Goal: Transaction & Acquisition: Purchase product/service

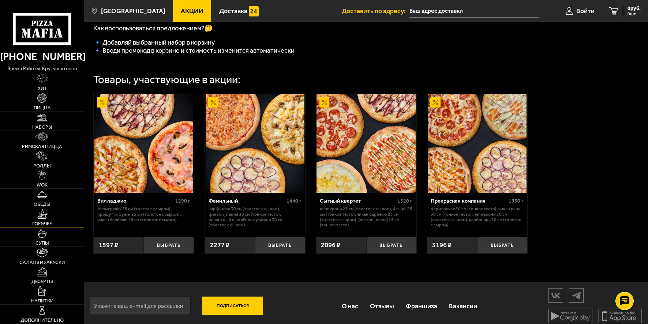
scroll to position [233, 0]
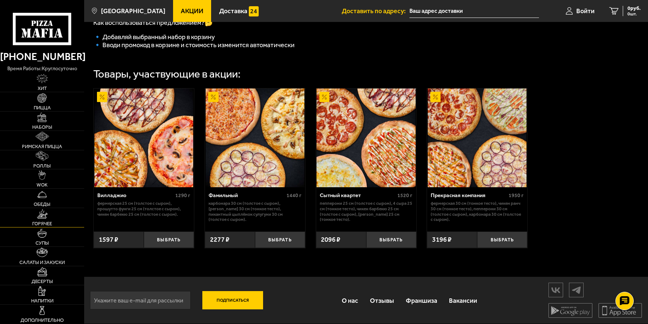
click at [42, 220] on link "Горячее" at bounding box center [42, 217] width 84 height 19
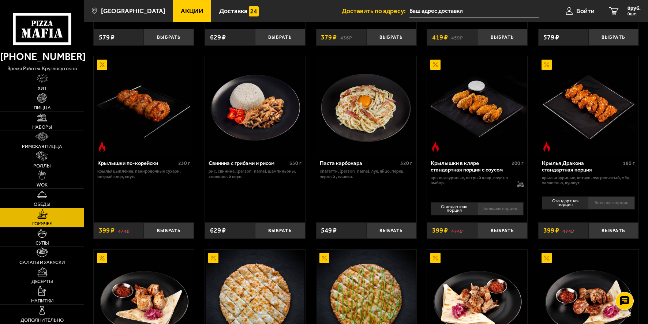
scroll to position [220, 0]
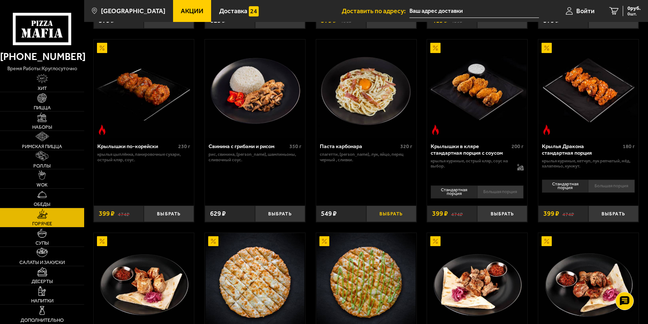
click at [390, 211] on button "Выбрать" at bounding box center [391, 214] width 50 height 16
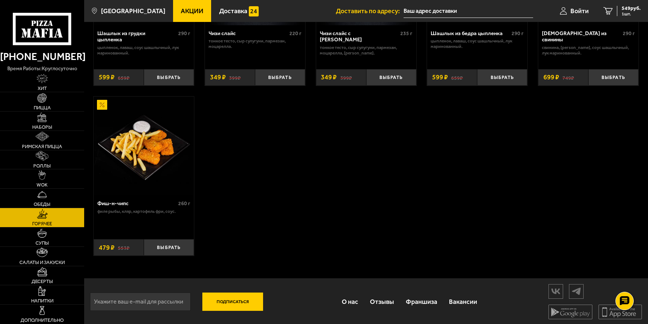
scroll to position [343, 0]
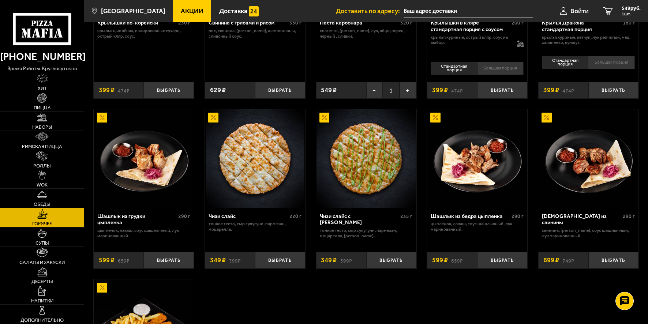
click at [43, 197] on img at bounding box center [42, 195] width 10 height 10
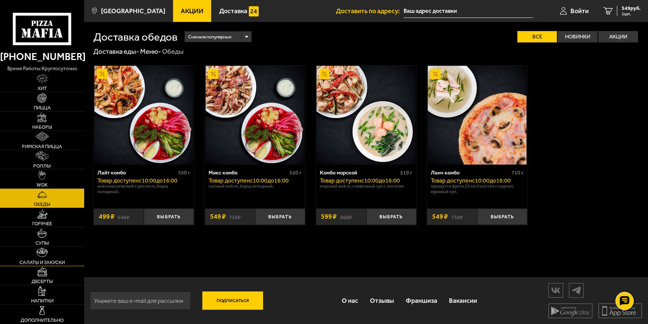
click at [45, 256] on img at bounding box center [42, 253] width 11 height 10
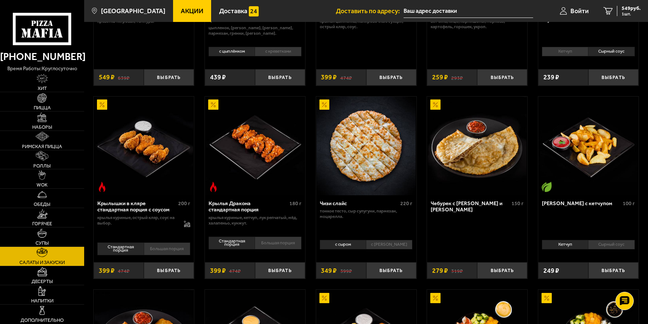
scroll to position [146, 0]
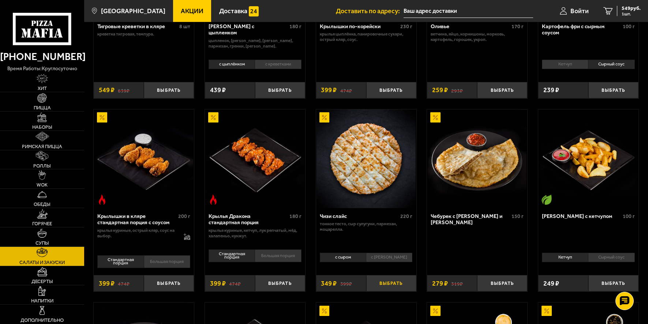
click at [386, 281] on button "Выбрать" at bounding box center [391, 283] width 50 height 16
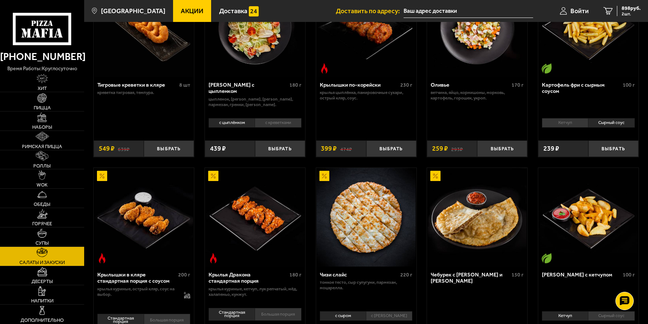
scroll to position [0, 0]
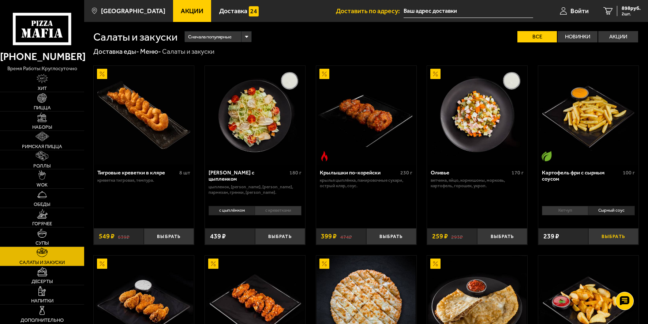
click at [613, 239] on button "Выбрать" at bounding box center [613, 236] width 50 height 16
click at [42, 121] on img at bounding box center [42, 118] width 10 height 10
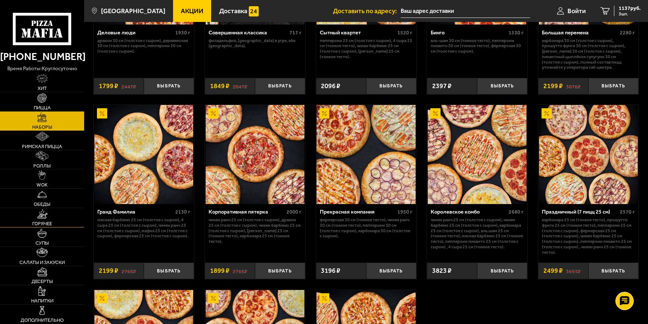
scroll to position [642, 0]
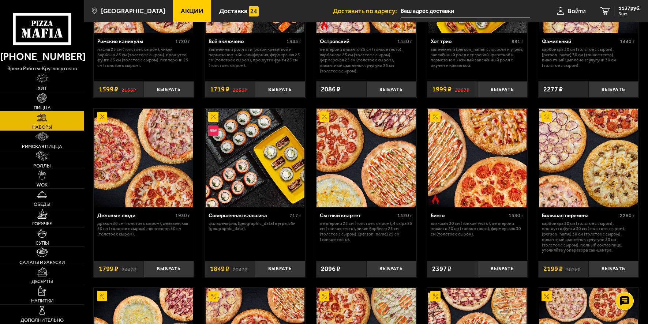
click at [44, 102] on img at bounding box center [42, 98] width 10 height 10
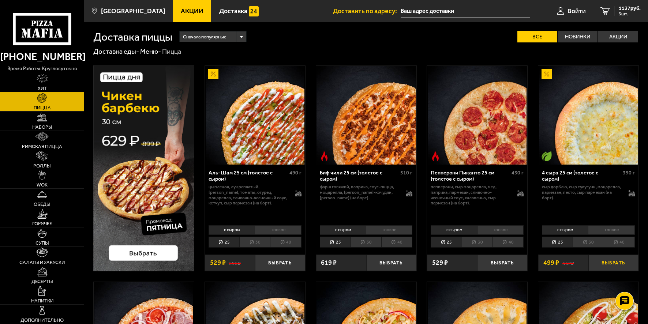
click at [614, 265] on button "Выбрать" at bounding box center [613, 263] width 50 height 16
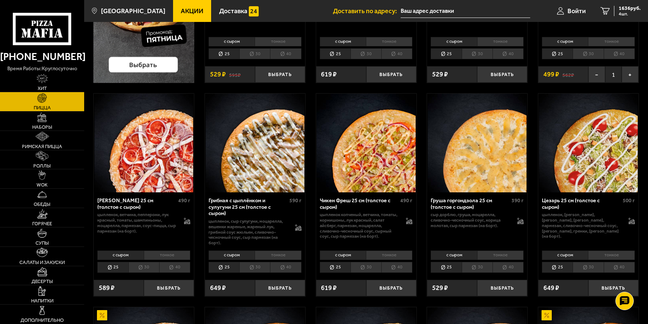
scroll to position [256, 0]
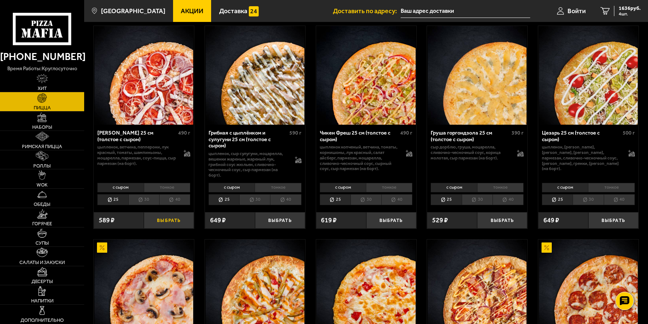
click at [174, 222] on button "Выбрать" at bounding box center [169, 220] width 50 height 16
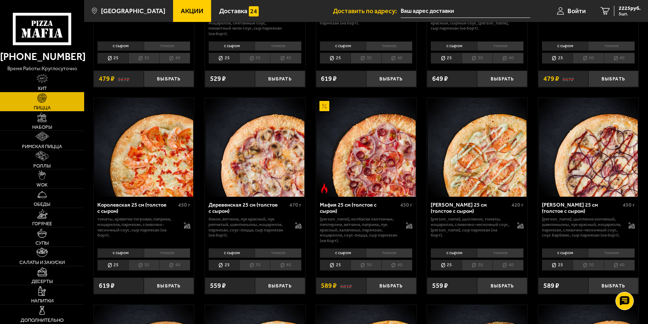
scroll to position [622, 0]
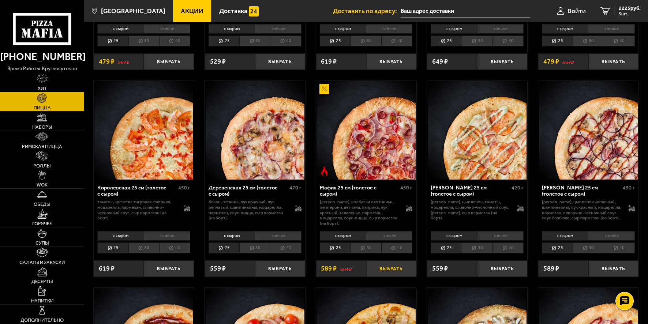
click at [397, 269] on button "Выбрать" at bounding box center [391, 269] width 50 height 16
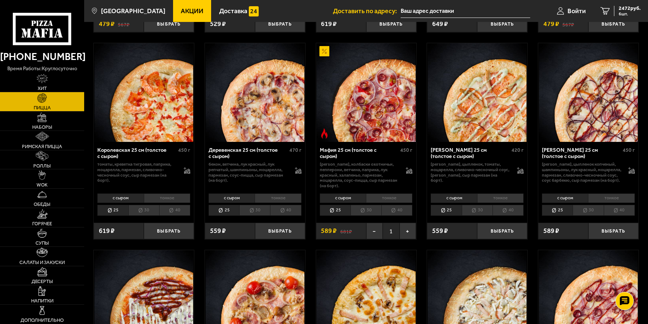
scroll to position [659, 0]
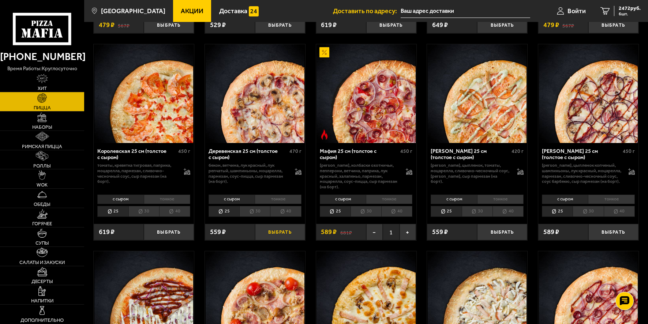
click at [278, 235] on button "Выбрать" at bounding box center [280, 232] width 50 height 16
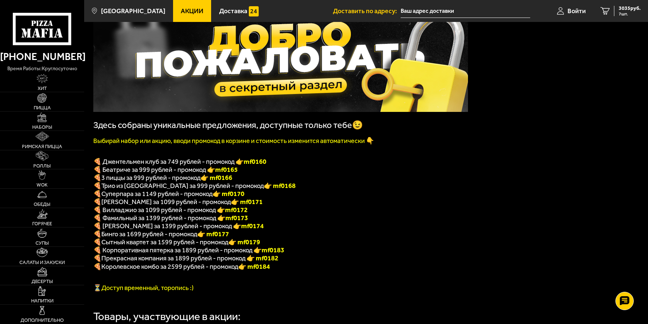
scroll to position [73, 0]
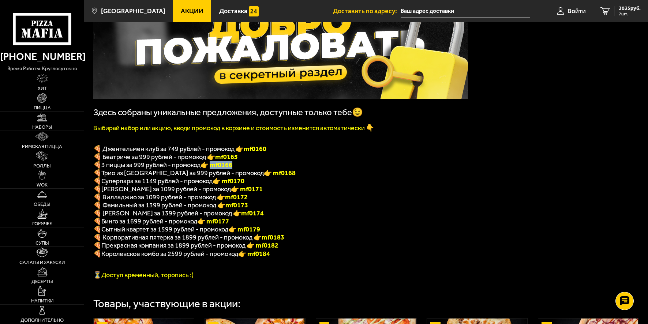
drag, startPoint x: 235, startPoint y: 169, endPoint x: 214, endPoint y: 169, distance: 21.6
click at [214, 169] on font "👉 mf0166" at bounding box center [217, 165] width 32 height 8
copy font "f0166"
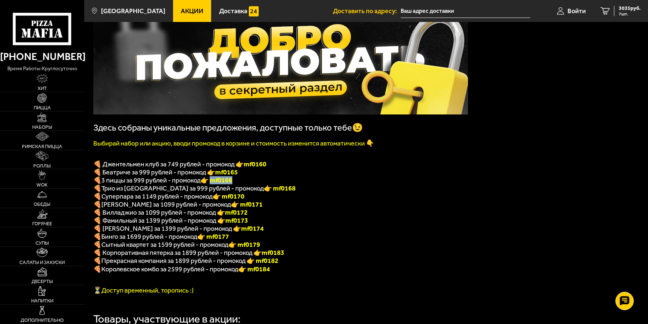
scroll to position [0, 0]
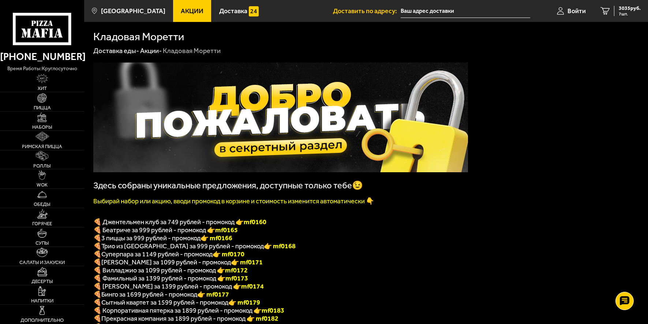
click at [407, 11] on input "text" at bounding box center [466, 11] width 130 height 14
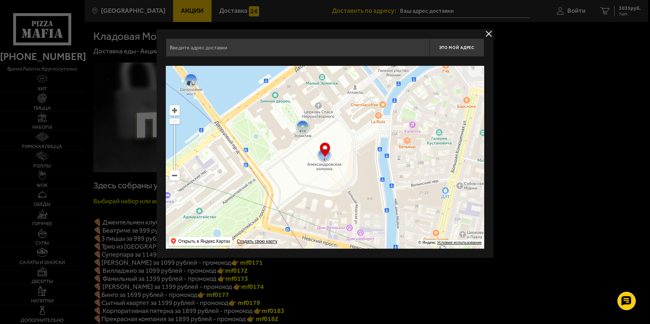
drag, startPoint x: 407, startPoint y: 138, endPoint x: 329, endPoint y: 184, distance: 90.9
click at [341, 177] on ymaps at bounding box center [325, 157] width 318 height 183
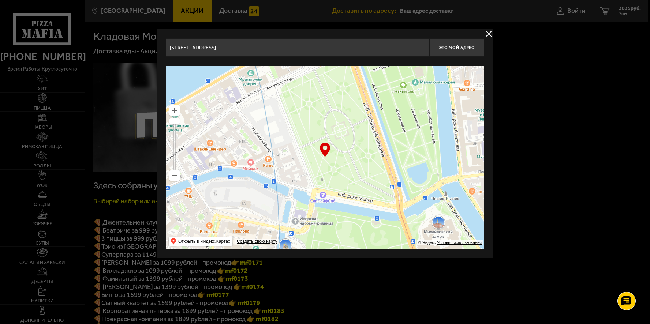
drag, startPoint x: 372, startPoint y: 160, endPoint x: 336, endPoint y: 179, distance: 41.1
click at [338, 179] on ymaps at bounding box center [325, 157] width 318 height 183
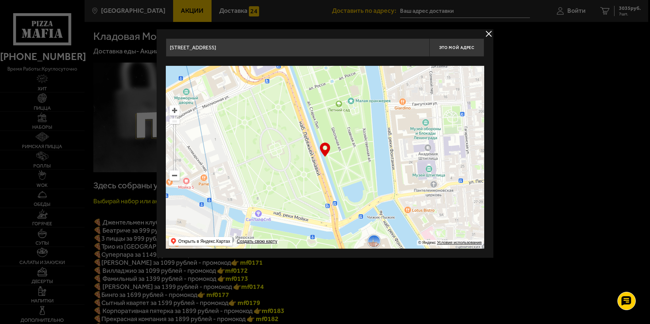
drag, startPoint x: 440, startPoint y: 130, endPoint x: 315, endPoint y: 206, distance: 146.4
click at [317, 206] on ymaps at bounding box center [325, 157] width 318 height 183
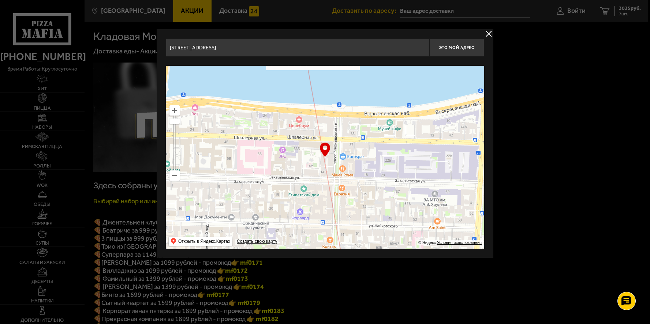
drag, startPoint x: 407, startPoint y: 132, endPoint x: 262, endPoint y: 188, distance: 155.2
click at [262, 188] on ymaps at bounding box center [325, 157] width 318 height 183
click at [175, 109] on ymaps at bounding box center [175, 111] width 10 height 10
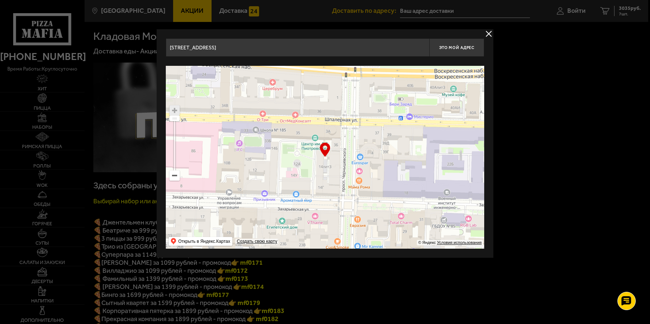
click at [175, 109] on ymaps at bounding box center [175, 111] width 10 height 10
drag, startPoint x: 325, startPoint y: 150, endPoint x: 318, endPoint y: 149, distance: 6.6
click at [318, 149] on div "… © Яндекс Условия использования Открыть в Яндекс.Картах Создать свою карту" at bounding box center [325, 157] width 318 height 183
click at [322, 150] on div "… © Яндекс Условия использования Открыть в Яндекс.Картах Создать свою карту" at bounding box center [325, 157] width 318 height 183
drag, startPoint x: 325, startPoint y: 151, endPoint x: 317, endPoint y: 156, distance: 9.1
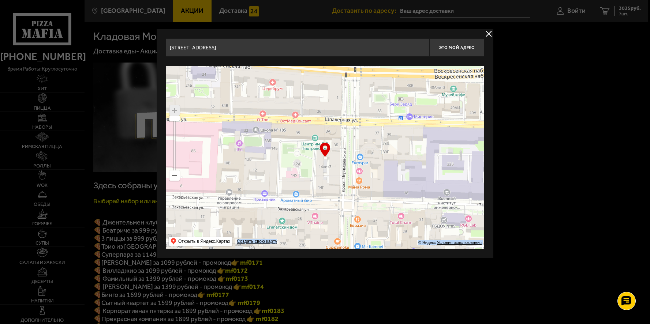
click at [317, 156] on div "… © Яндекс Условия использования Открыть в Яндекс.Картах Создать свою карту" at bounding box center [325, 157] width 318 height 183
click at [317, 152] on ymaps at bounding box center [325, 157] width 318 height 183
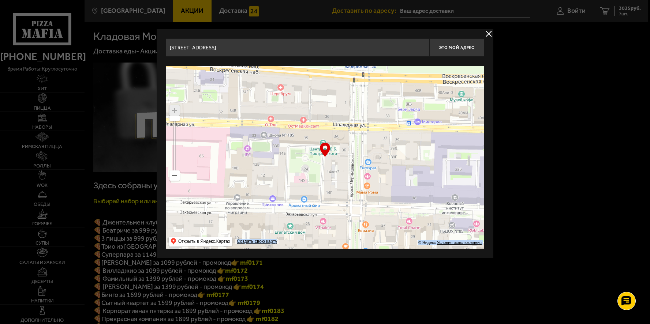
type input "[STREET_ADDRESS]"
click at [228, 46] on input "[STREET_ADDRESS]" at bounding box center [297, 47] width 263 height 18
click at [461, 48] on span "Это мой адрес" at bounding box center [456, 47] width 35 height 5
type input "[STREET_ADDRESS]"
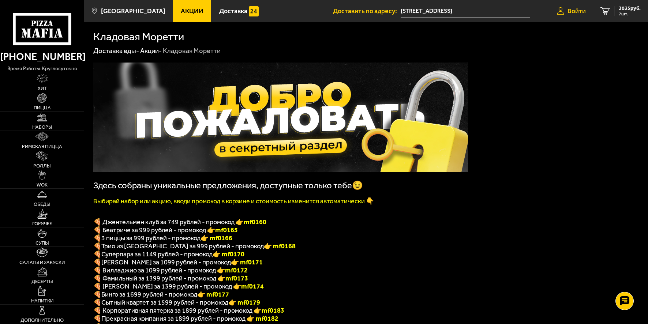
click at [573, 12] on span "Войти" at bounding box center [577, 11] width 18 height 7
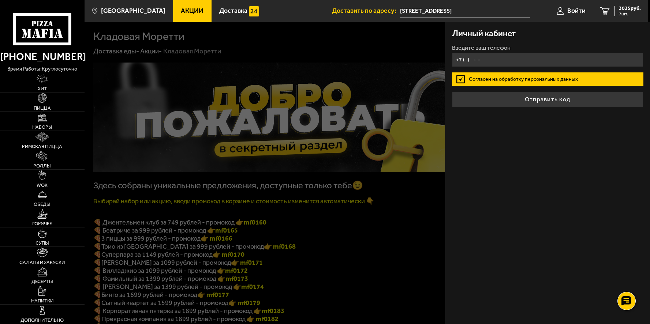
type input "+7 (921) 631-61-78"
click at [460, 79] on label "Согласен на обработку персональных данных" at bounding box center [547, 79] width 191 height 14
click at [0, 0] on input "Согласен на обработку персональных данных" at bounding box center [0, 0] width 0 height 0
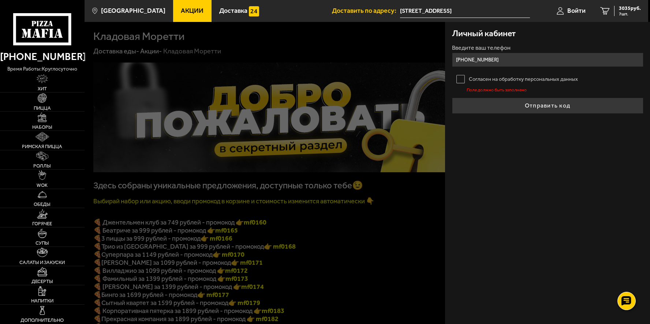
click at [459, 82] on label "Согласен на обработку персональных данных" at bounding box center [547, 79] width 191 height 14
click at [0, 0] on input "Согласен на обработку персональных данных" at bounding box center [0, 0] width 0 height 0
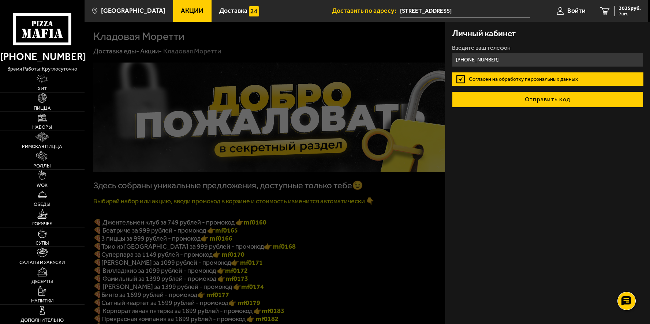
click at [543, 98] on button "Отправить код" at bounding box center [547, 99] width 191 height 16
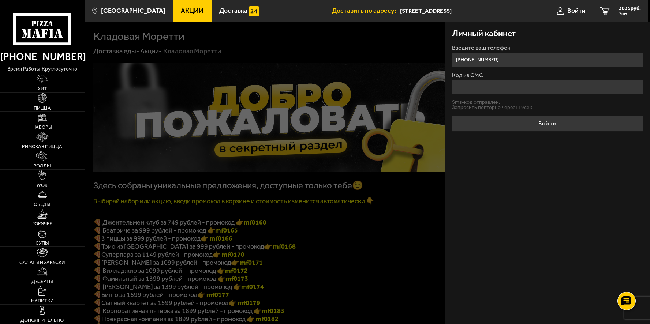
click at [466, 86] on input "Код из СМС" at bounding box center [547, 87] width 191 height 14
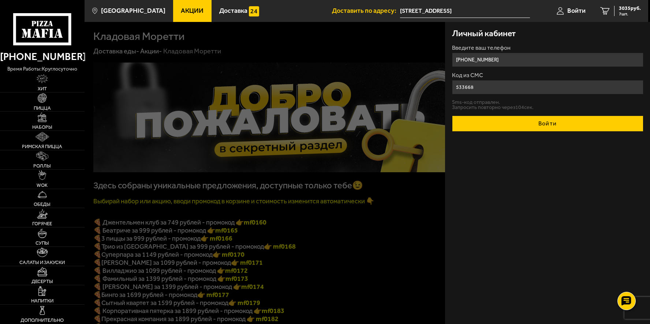
type input "533668"
click at [551, 123] on button "Войти" at bounding box center [547, 124] width 191 height 16
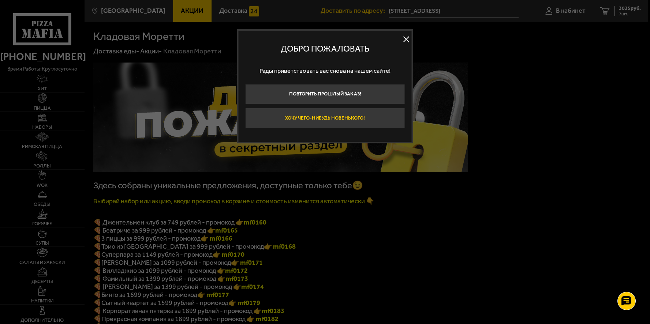
click at [318, 119] on button "Хочу чего-нибудь новенького!" at bounding box center [325, 118] width 160 height 20
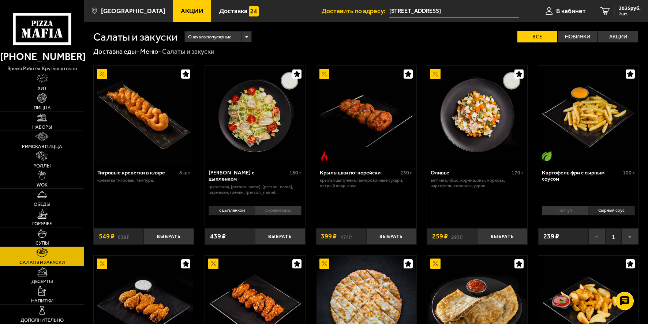
click at [45, 77] on img at bounding box center [42, 79] width 11 height 10
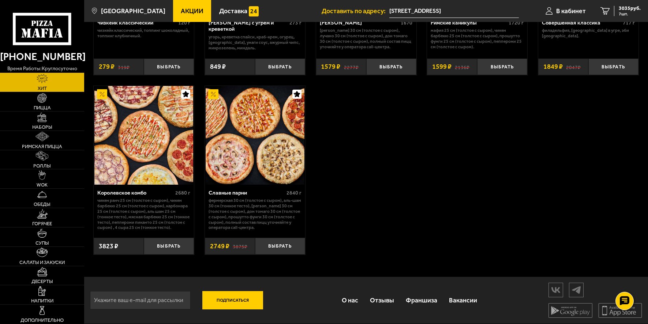
scroll to position [295, 0]
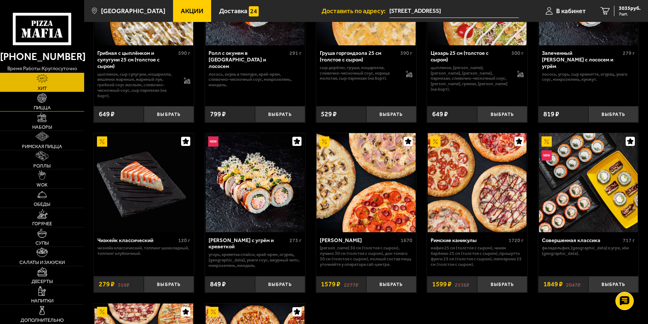
click at [42, 101] on img at bounding box center [42, 98] width 10 height 10
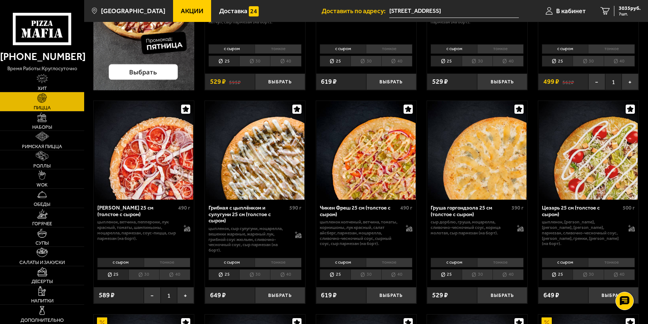
scroll to position [183, 0]
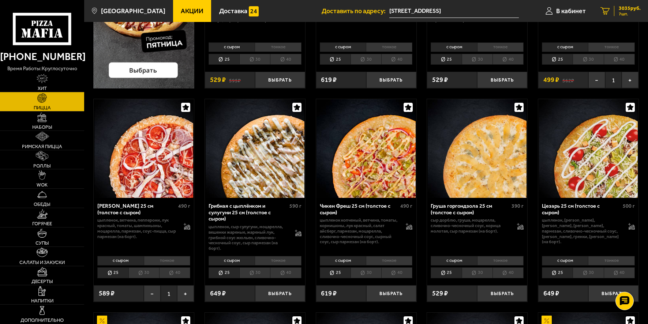
click at [622, 9] on span "3035 руб." at bounding box center [630, 8] width 22 height 5
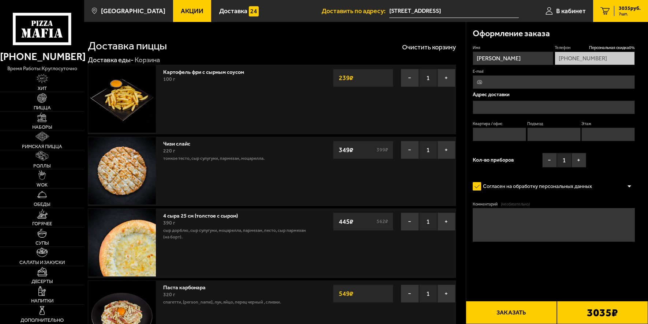
type input "[STREET_ADDRESS]"
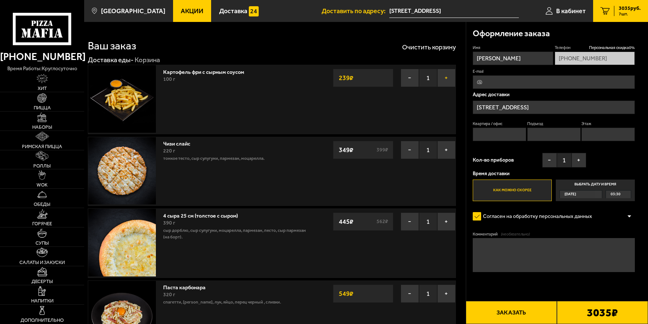
click at [447, 79] on button "+" at bounding box center [446, 78] width 18 height 18
click at [407, 150] on button "−" at bounding box center [410, 150] width 18 height 18
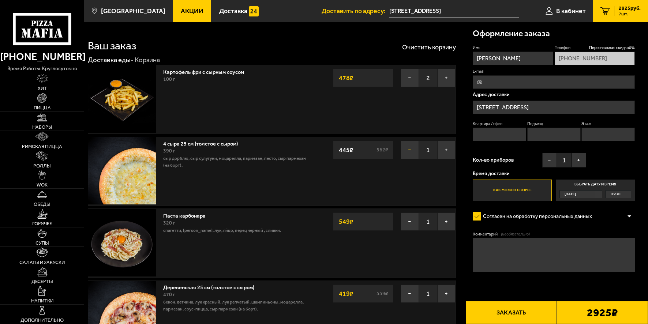
click at [409, 150] on button "−" at bounding box center [410, 150] width 18 height 18
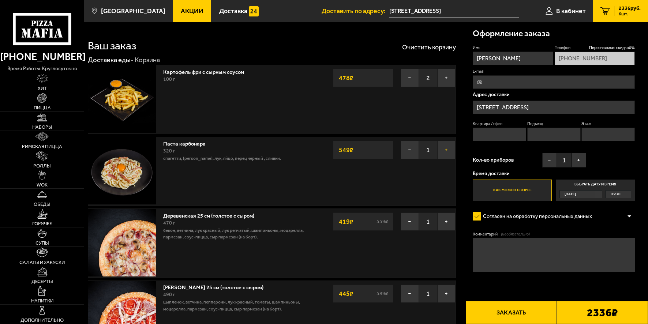
click at [446, 151] on button "+" at bounding box center [446, 150] width 18 height 18
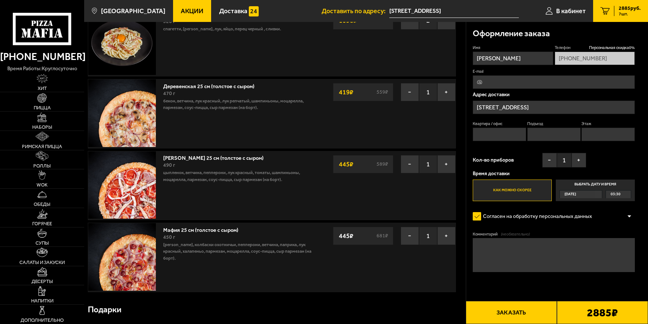
scroll to position [146, 0]
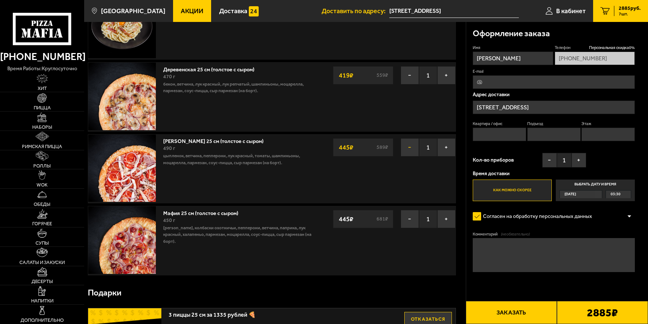
click at [409, 148] on button "−" at bounding box center [410, 147] width 18 height 18
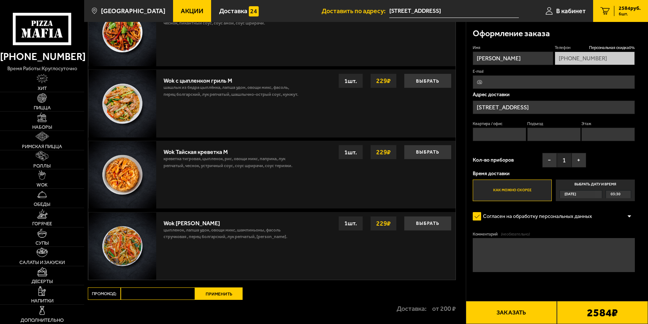
scroll to position [786, 0]
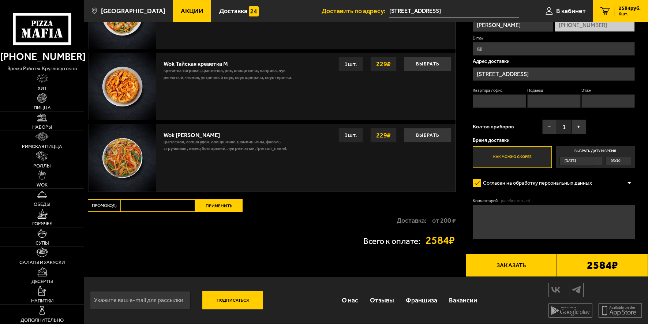
click at [490, 97] on input "Квартира / офис" at bounding box center [499, 101] width 53 height 14
type input "53"
click at [552, 98] on input "Подъезд" at bounding box center [553, 101] width 53 height 14
type input "3"
click at [601, 100] on input "Этаж" at bounding box center [607, 101] width 53 height 14
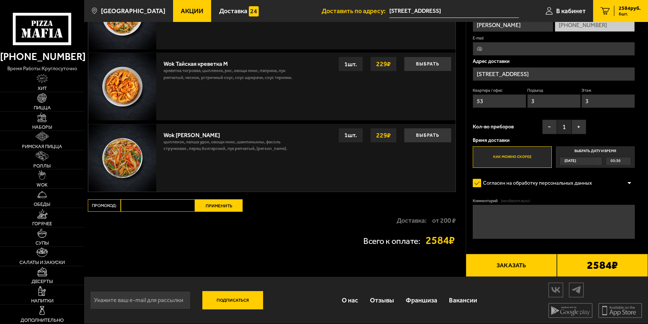
type input "3"
click at [473, 46] on input "E-mail" at bounding box center [554, 49] width 162 height 14
type input "Aleks230970@yandex.ru"
click at [579, 127] on button "+" at bounding box center [579, 127] width 15 height 15
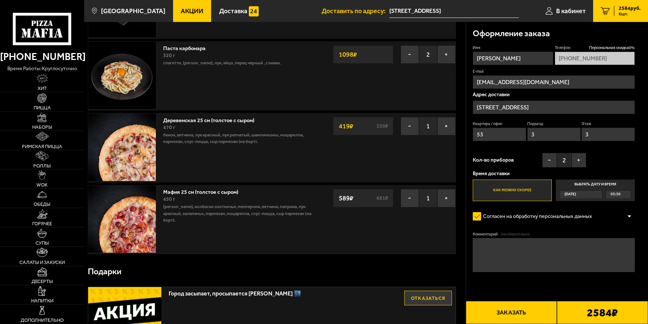
scroll to position [90, 0]
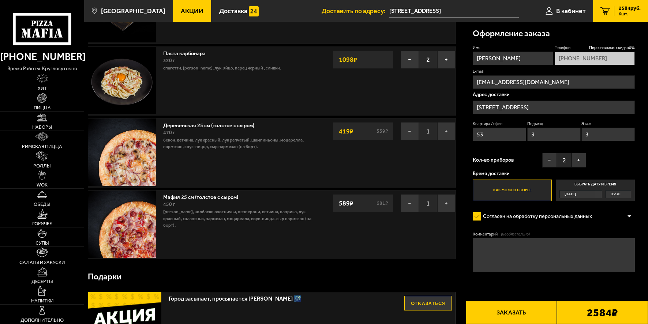
click at [218, 197] on link "Мафия 25 см (толстое с сыром)" at bounding box center [204, 196] width 82 height 9
click at [247, 199] on div "Мафия 25 см (толстое с сыром) 450 г бекон, колбаски охотничьи, пепперони, ветчи…" at bounding box center [237, 211] width 149 height 35
click at [217, 216] on p "[PERSON_NAME], колбаски охотничьи, пепперони, ветчина, паприка, лук красный, ха…" at bounding box center [237, 219] width 149 height 20
click at [351, 203] on strong "589 ₽" at bounding box center [346, 204] width 18 height 14
click at [132, 205] on img at bounding box center [121, 224] width 67 height 67
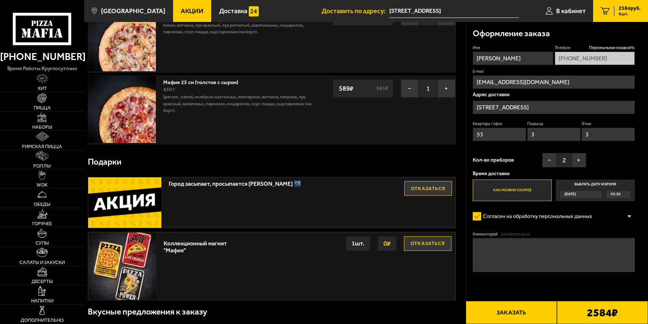
scroll to position [220, 0]
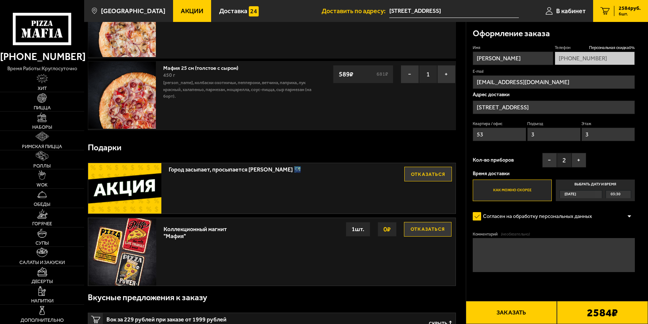
click at [148, 183] on img at bounding box center [124, 188] width 73 height 51
click at [209, 171] on span "Город засыпает, просыпается Мафия 🌃" at bounding box center [279, 168] width 220 height 10
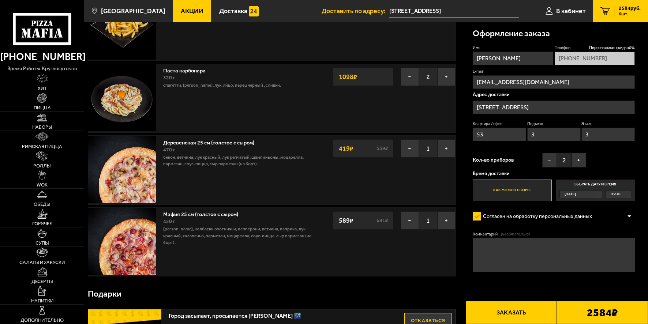
scroll to position [0, 0]
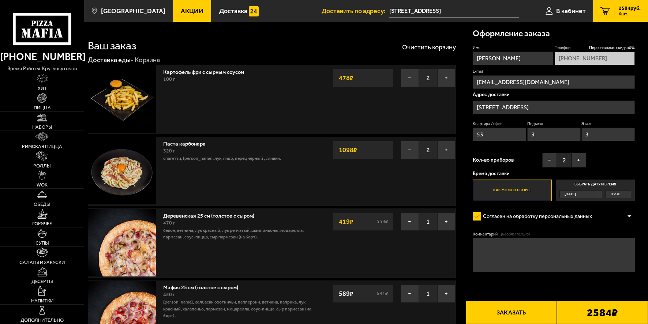
click at [520, 315] on button "Заказать" at bounding box center [511, 312] width 91 height 23
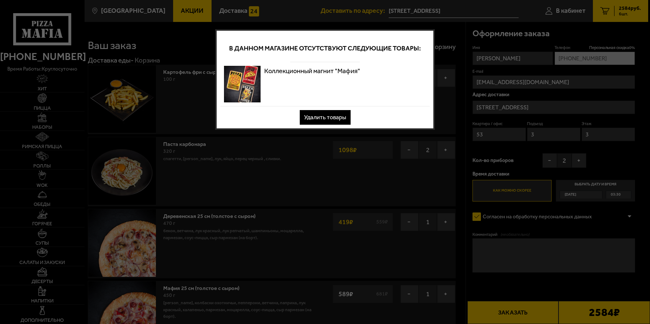
click at [330, 117] on button "Удалить товары" at bounding box center [325, 117] width 51 height 15
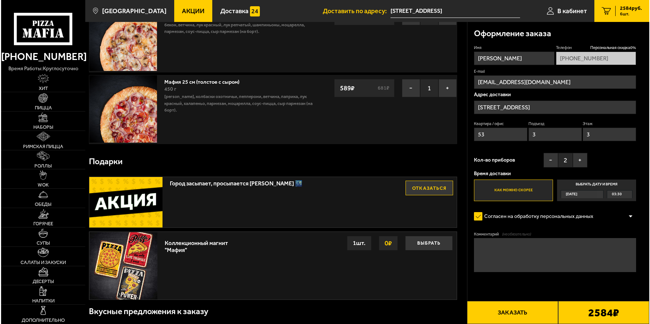
scroll to position [220, 0]
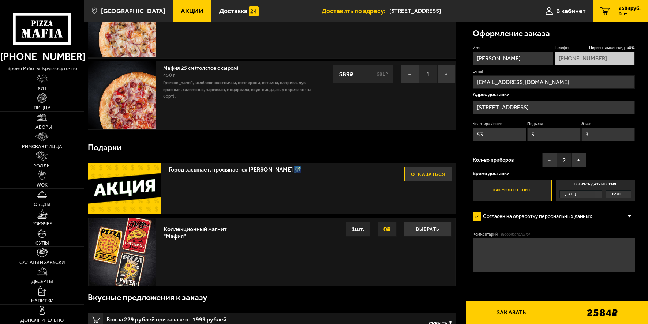
click at [520, 316] on button "Заказать" at bounding box center [511, 312] width 91 height 23
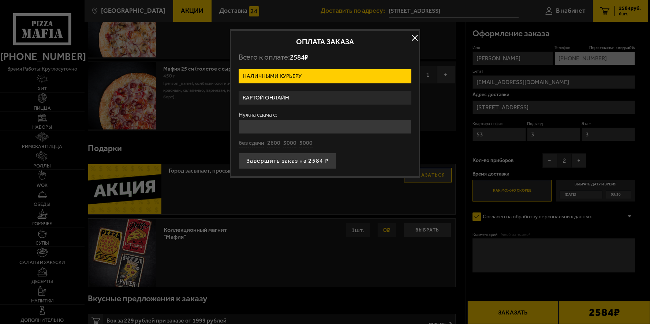
click at [296, 99] on label "Картой онлайн" at bounding box center [325, 98] width 173 height 14
click at [0, 0] on input "Картой онлайн" at bounding box center [0, 0] width 0 height 0
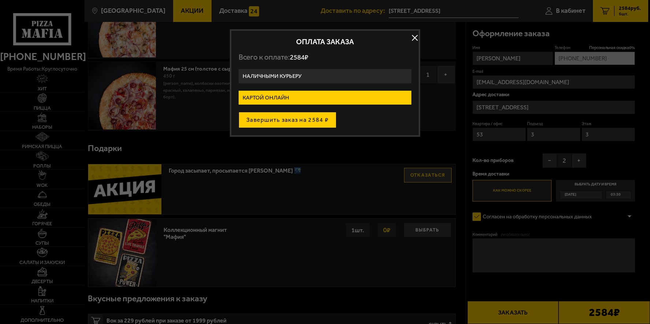
click at [296, 121] on button "Завершить заказ на 2584 ₽" at bounding box center [288, 120] width 98 height 16
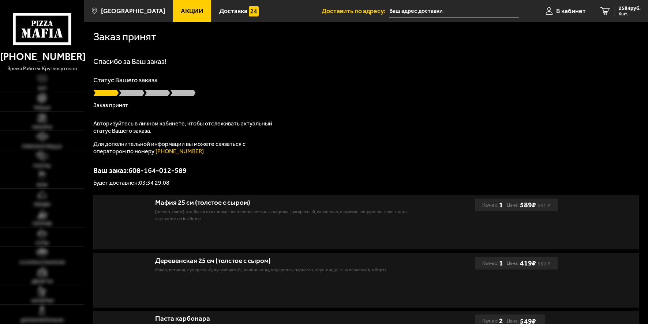
type input "[STREET_ADDRESS]"
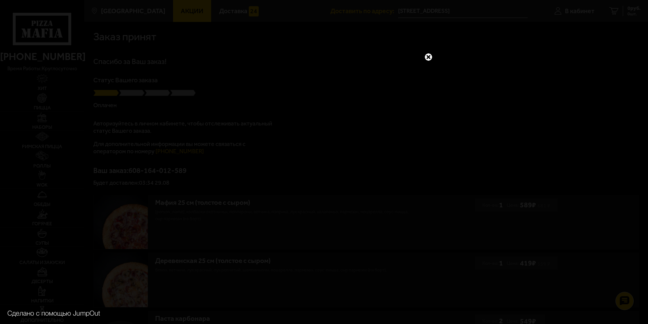
click at [429, 56] on link at bounding box center [429, 57] width 10 height 10
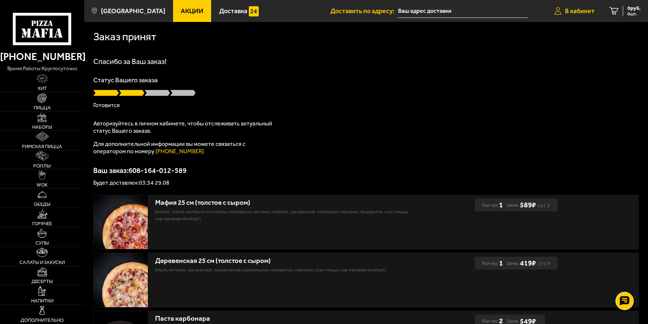
click at [581, 10] on span "В кабинет" at bounding box center [580, 11] width 30 height 7
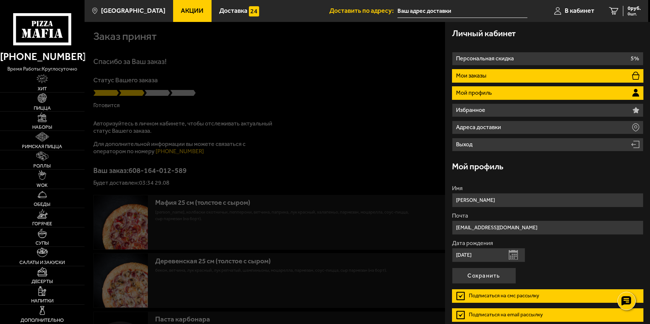
click at [581, 78] on li "Мои заказы" at bounding box center [547, 76] width 191 height 14
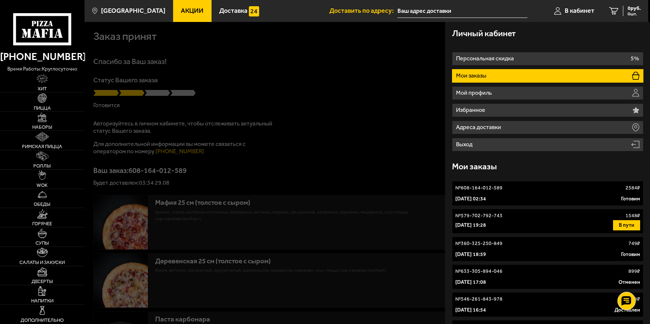
click at [568, 192] on link "№ 608-164-012-589 2584 ₽ 29 августа 2025 г. 02:34 Готовим" at bounding box center [547, 193] width 191 height 25
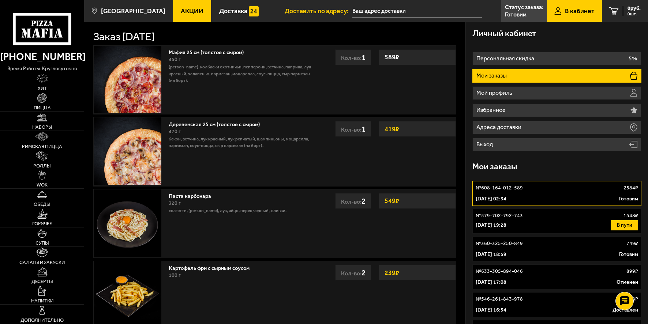
click at [567, 222] on div "6 августа 2024 г. 19:28 В пути" at bounding box center [557, 225] width 162 height 10
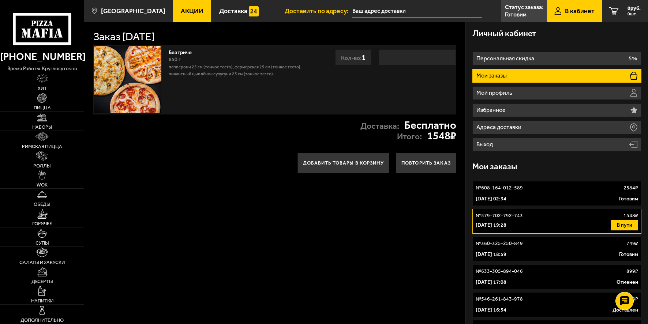
click at [567, 195] on link "№ 608-164-012-589 2584 ₽ 29 августа 2025 г. 02:34 Готовим" at bounding box center [556, 193] width 169 height 25
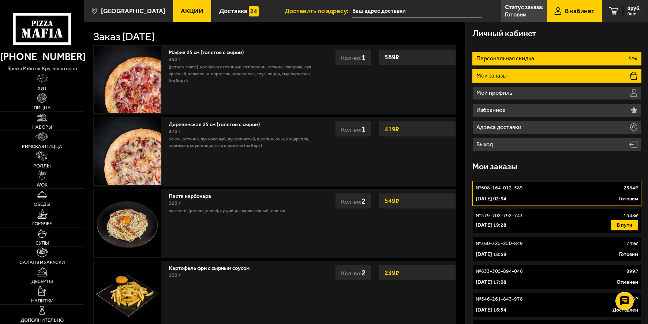
click at [508, 61] on p "Персональная скидка" at bounding box center [506, 59] width 60 height 6
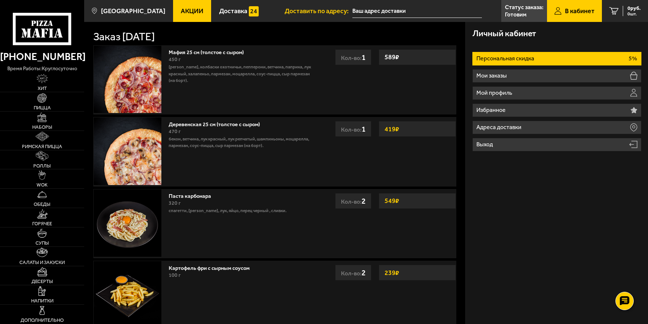
click at [546, 58] on li "Персональная скидка 5%" at bounding box center [556, 59] width 169 height 14
click at [628, 56] on li "Персональная скидка 5%" at bounding box center [556, 59] width 169 height 14
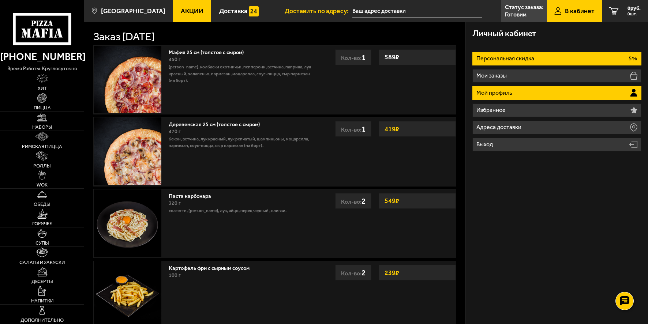
click at [589, 94] on li "Мой профиль" at bounding box center [556, 93] width 169 height 14
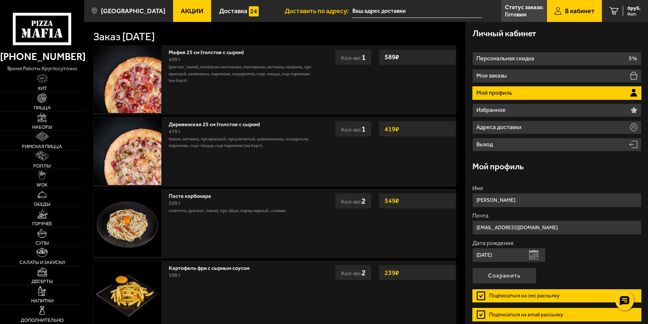
click at [482, 295] on label "Подписаться на смс рассылку" at bounding box center [556, 296] width 169 height 14
click at [0, 0] on input "Подписаться на смс рассылку" at bounding box center [0, 0] width 0 height 0
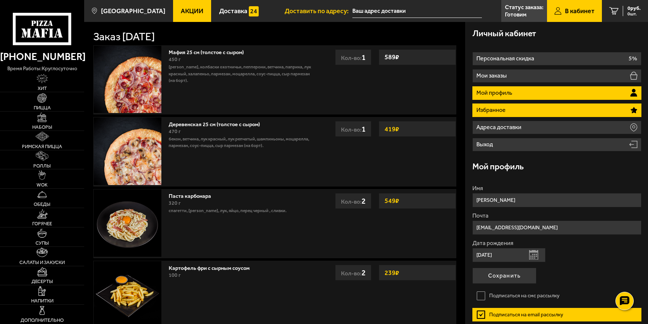
click at [530, 111] on li "Избранное" at bounding box center [556, 111] width 169 height 14
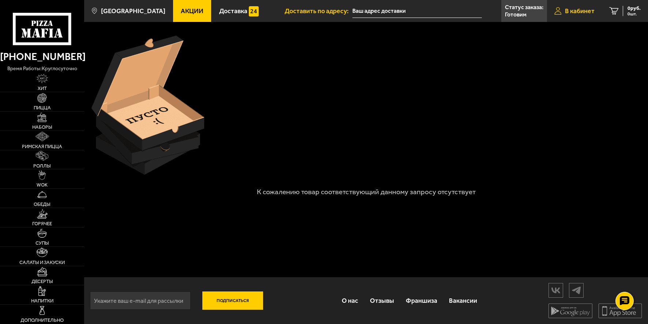
click at [567, 13] on span "В кабинет" at bounding box center [580, 11] width 30 height 7
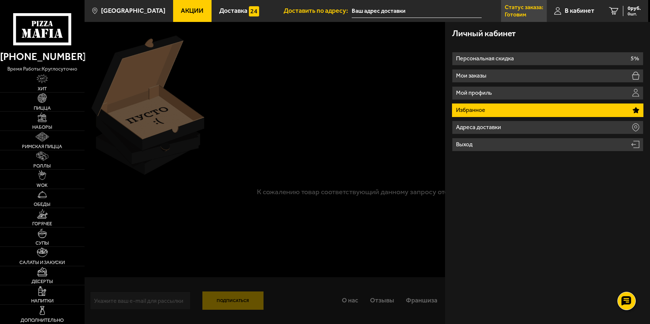
click at [522, 9] on p "Статус заказа:" at bounding box center [524, 7] width 38 height 6
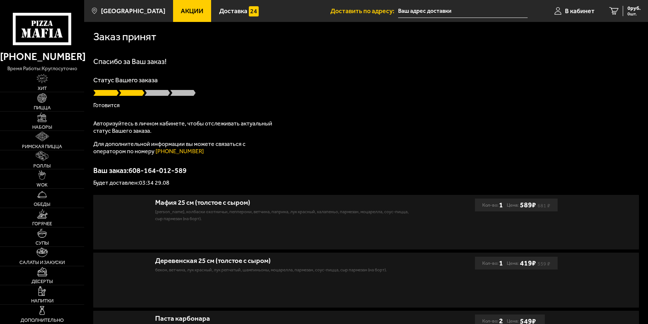
type input "[STREET_ADDRESS]"
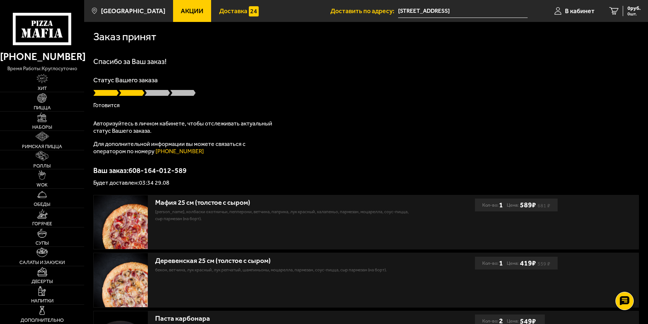
click at [224, 11] on span "Доставка" at bounding box center [233, 11] width 28 height 7
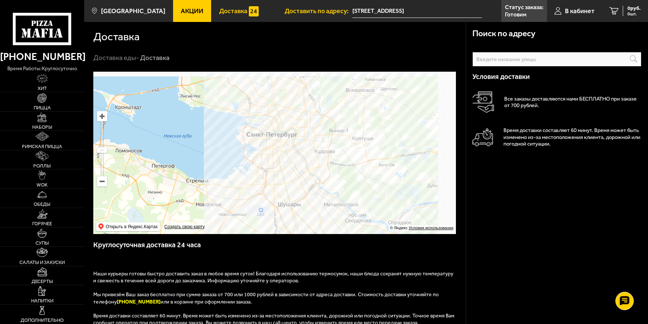
drag, startPoint x: 398, startPoint y: 136, endPoint x: 258, endPoint y: 225, distance: 165.6
click at [255, 224] on ymaps at bounding box center [274, 153] width 363 height 162
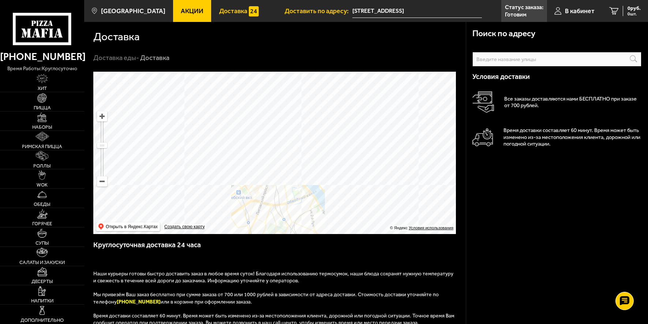
drag, startPoint x: 280, startPoint y: 208, endPoint x: 345, endPoint y: 113, distance: 115.0
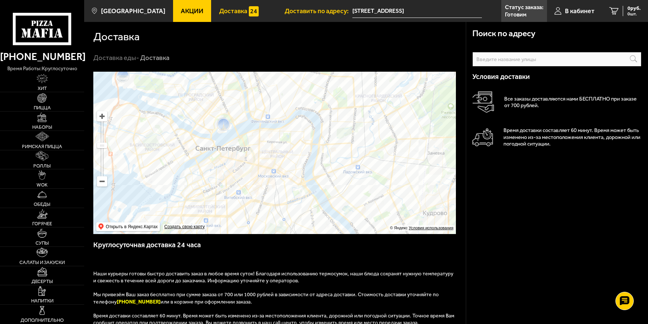
click at [344, 115] on ymaps at bounding box center [274, 153] width 363 height 162
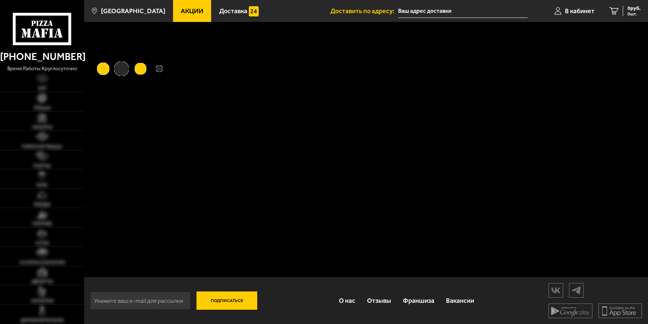
type input "[STREET_ADDRESS]"
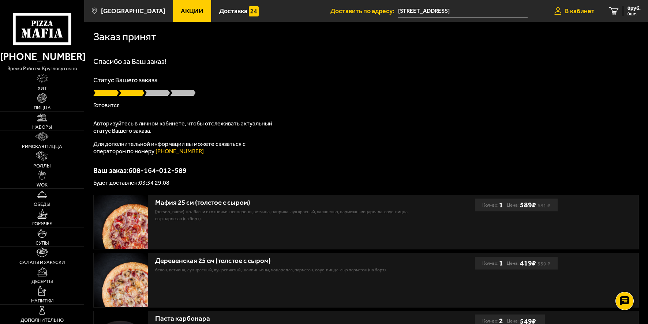
click at [576, 11] on span "В кабинет" at bounding box center [580, 11] width 30 height 7
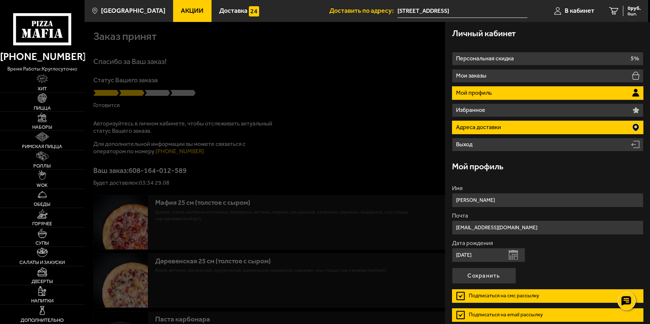
click at [513, 125] on li "Адреса доставки" at bounding box center [547, 128] width 191 height 14
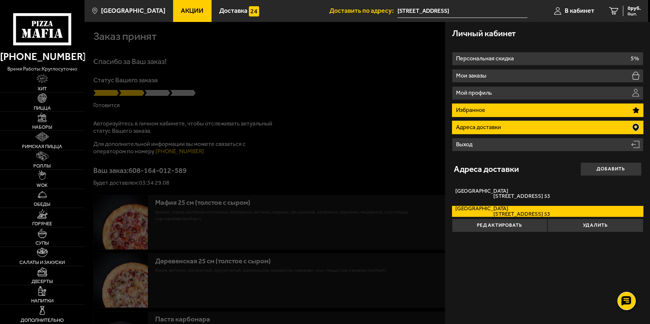
click at [506, 109] on li "Избранное" at bounding box center [547, 111] width 191 height 14
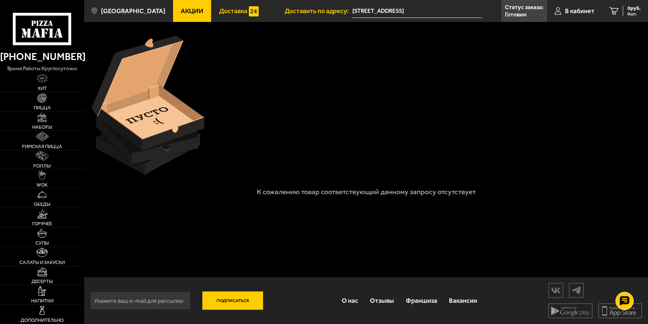
click at [224, 12] on span "Доставка" at bounding box center [233, 11] width 28 height 7
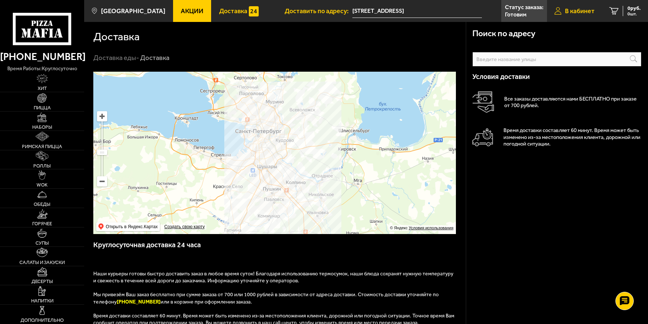
click at [582, 11] on span "В кабинет" at bounding box center [580, 11] width 30 height 7
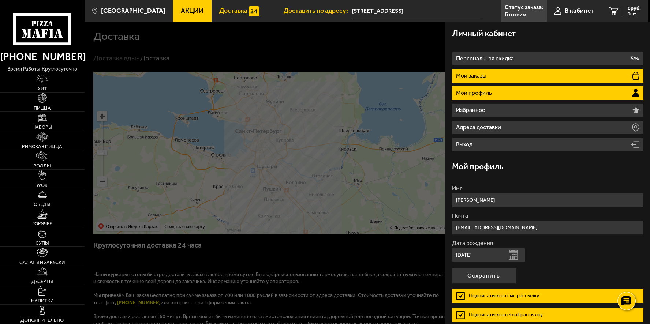
click at [546, 77] on li "Мои заказы" at bounding box center [547, 76] width 191 height 14
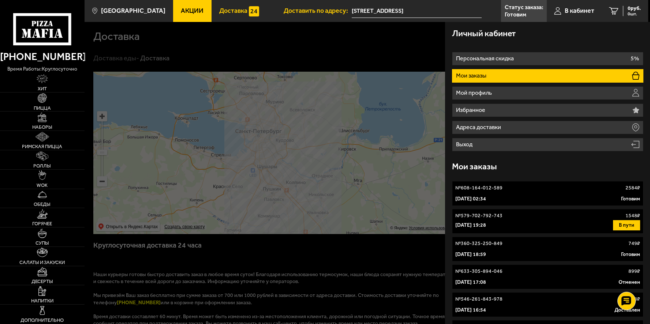
click at [548, 201] on div "29 августа 2025 г. 02:34 Готовим" at bounding box center [547, 198] width 185 height 7
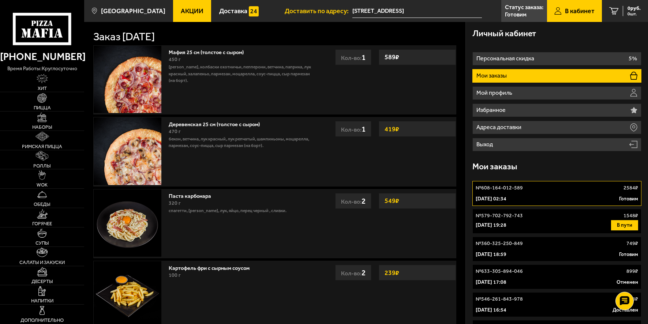
click at [578, 199] on div "29 августа 2025 г. 02:34 Готовим" at bounding box center [557, 198] width 162 height 7
click at [506, 197] on p "29 августа 2025 г. 02:34" at bounding box center [491, 198] width 31 height 7
click at [494, 191] on p "№ 608-164-012-589" at bounding box center [499, 187] width 47 height 7
click at [573, 10] on span "В кабинет" at bounding box center [580, 11] width 30 height 7
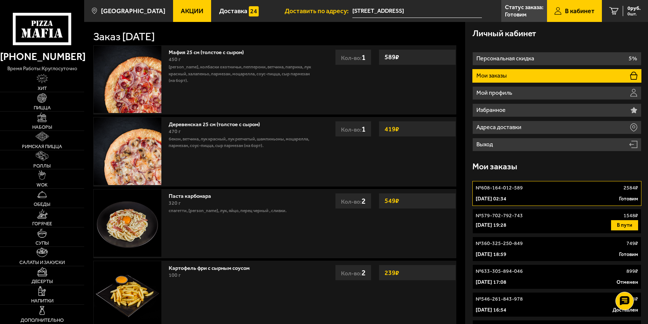
click at [562, 14] on link "В кабинет" at bounding box center [574, 11] width 55 height 22
click at [515, 9] on p "Статус заказа:" at bounding box center [524, 7] width 38 height 6
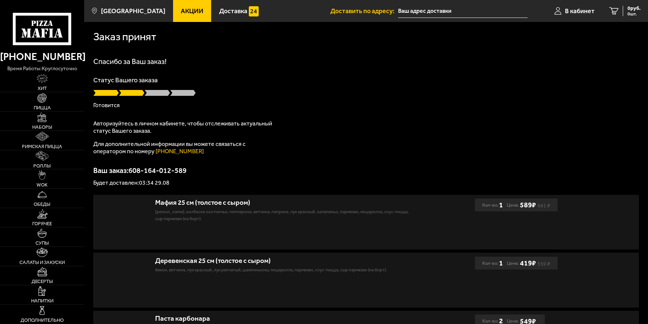
type input "[STREET_ADDRESS]"
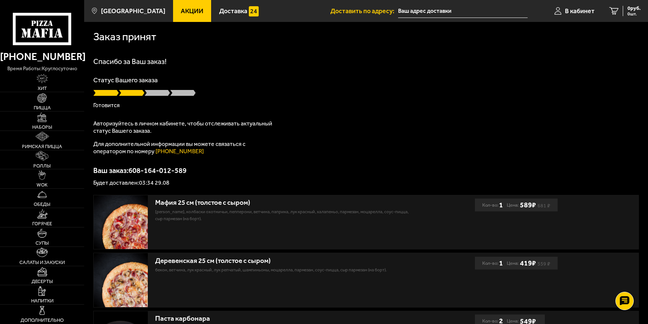
click at [472, 138] on div "Спасибо за Ваш заказ! Статус Вашего заказа [PERSON_NAME] Авторизуйтесь в личном…" at bounding box center [366, 122] width 546 height 128
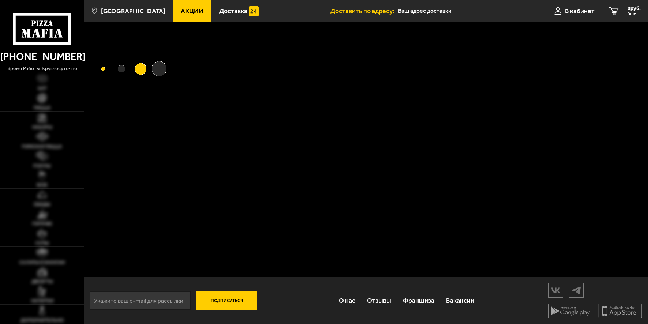
type input "[STREET_ADDRESS]"
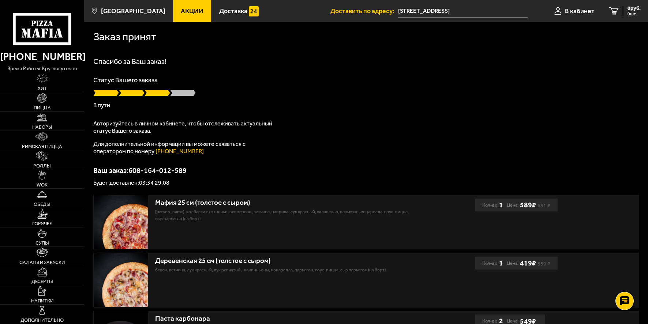
click at [317, 61] on h1 "Спасибо за Ваш заказ!" at bounding box center [366, 61] width 546 height 7
